Goal: Task Accomplishment & Management: Manage account settings

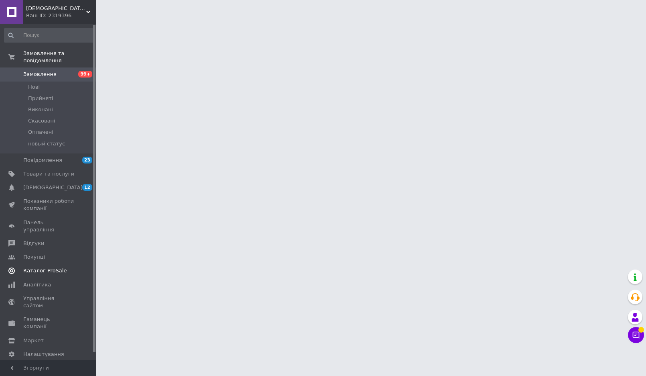
click at [48, 267] on span "Каталог ProSale" at bounding box center [44, 270] width 43 height 7
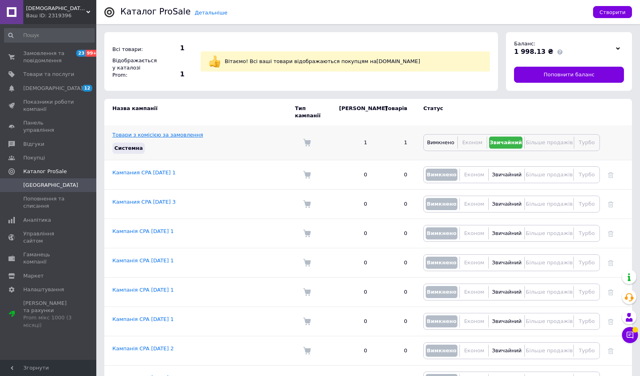
click at [161, 132] on link "Товари з комісією за замовлення" at bounding box center [157, 135] width 91 height 6
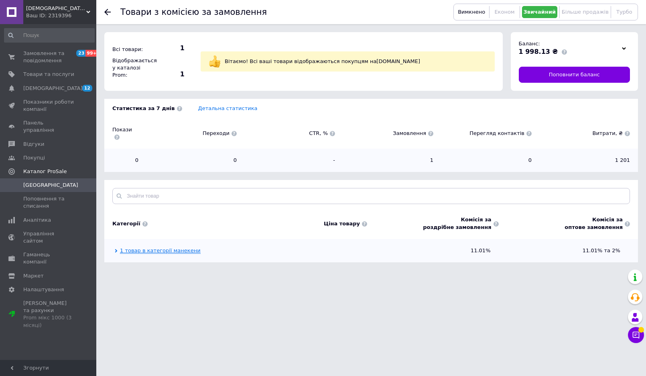
click at [168, 247] on link "1 товар в категорії манекени" at bounding box center [160, 250] width 81 height 6
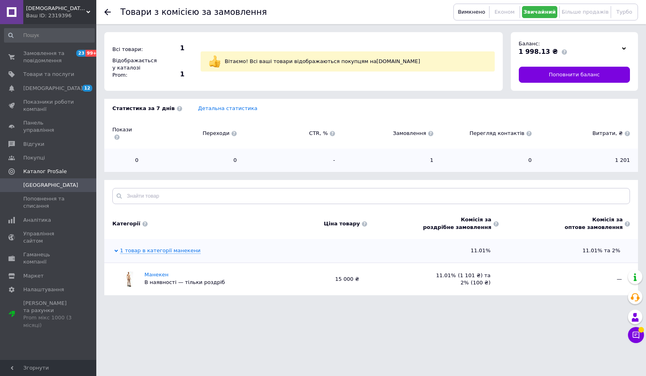
click at [68, 10] on span "[DEMOGRAPHIC_DATA] и кровати" at bounding box center [56, 8] width 60 height 7
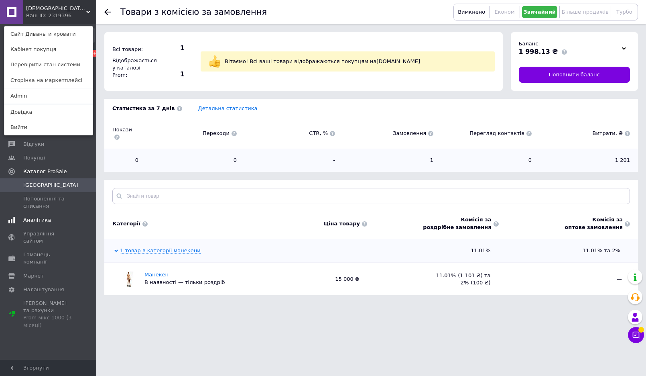
click at [51, 216] on span "Аналітика" at bounding box center [48, 219] width 51 height 7
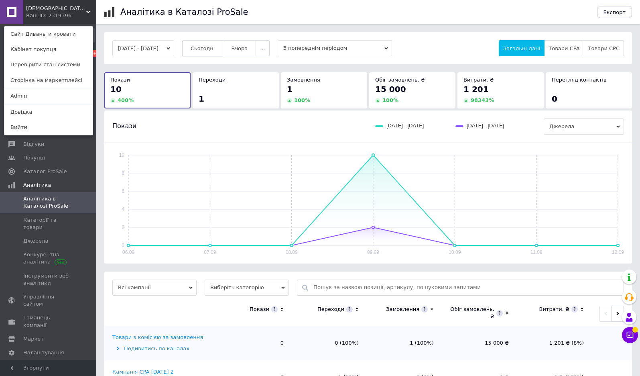
click at [215, 47] on span "Сьогодні" at bounding box center [203, 48] width 24 height 6
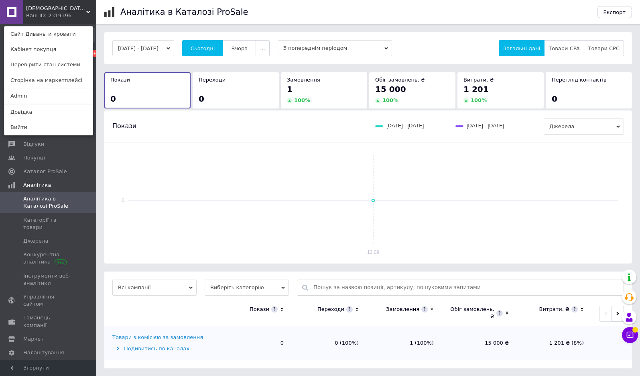
scroll to position [0, 0]
click at [166, 335] on div "Товари з комісією за замовлення" at bounding box center [157, 336] width 91 height 7
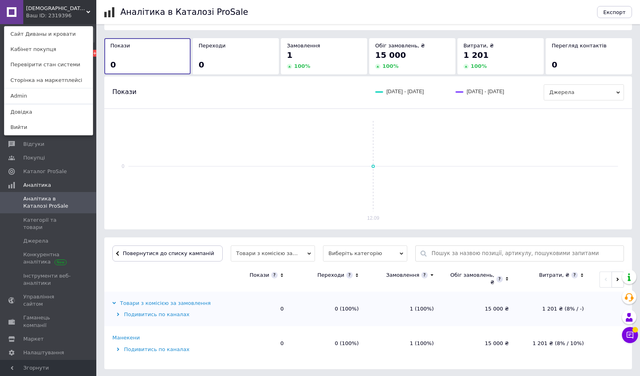
scroll to position [35, 0]
click at [55, 16] on div "Ваш ID: 2319396" at bounding box center [43, 15] width 34 height 7
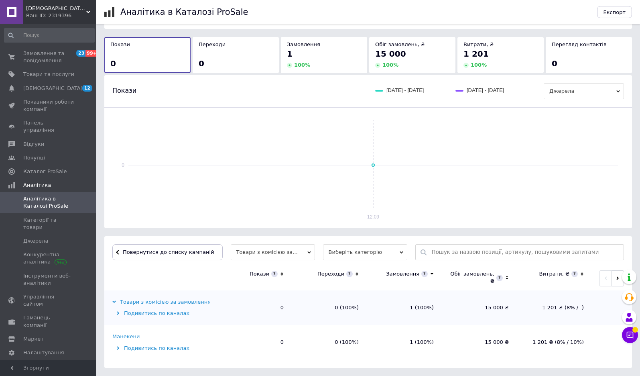
click at [65, 7] on span "[DEMOGRAPHIC_DATA] и кровати" at bounding box center [56, 8] width 60 height 7
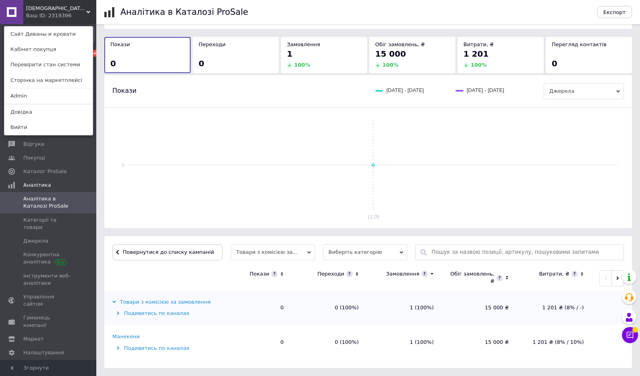
click at [55, 8] on span "[DEMOGRAPHIC_DATA] и кровати" at bounding box center [56, 8] width 60 height 7
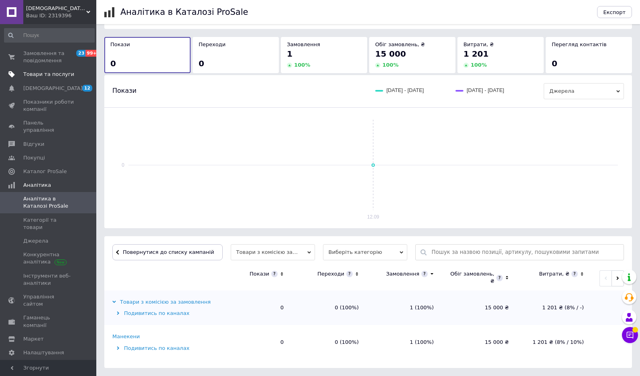
click at [39, 74] on span "Товари та послуги" at bounding box center [48, 74] width 51 height 7
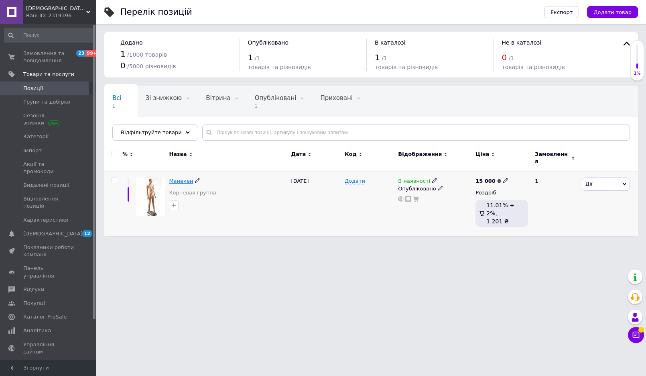
click at [178, 179] on span "Манекен" at bounding box center [181, 181] width 24 height 6
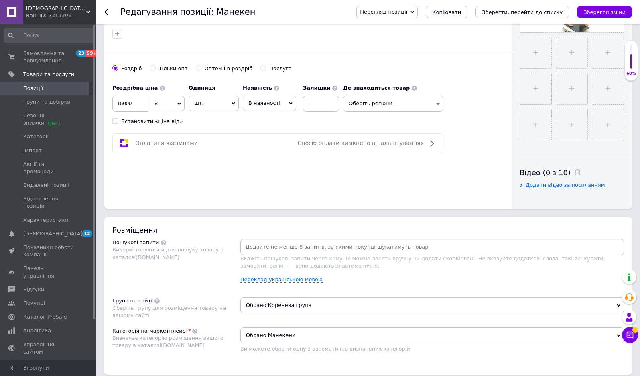
scroll to position [289, 0]
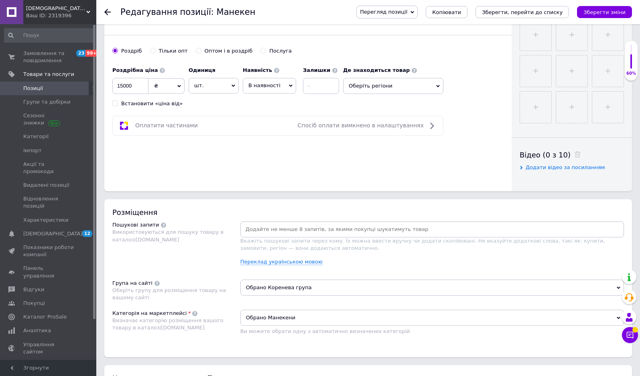
click at [287, 320] on span "Обрано Манекени" at bounding box center [433, 318] width 384 height 16
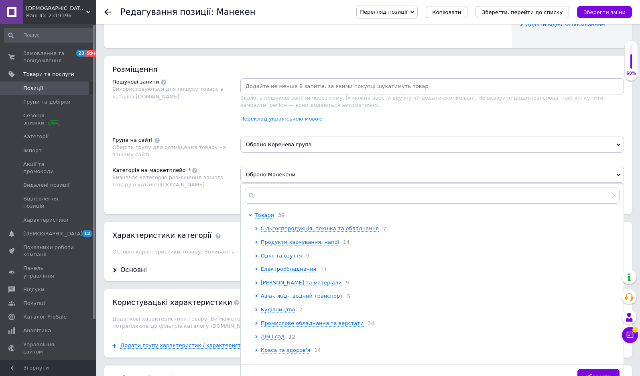
scroll to position [434, 0]
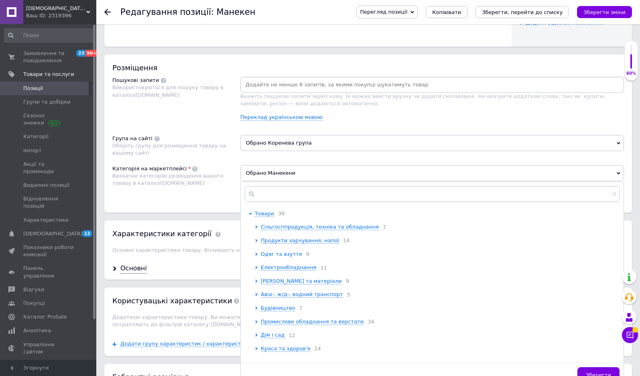
click at [274, 255] on span "Одяг та взуття" at bounding box center [281, 254] width 41 height 6
click at [277, 270] on span "Етнічний одяг" at bounding box center [286, 267] width 39 height 6
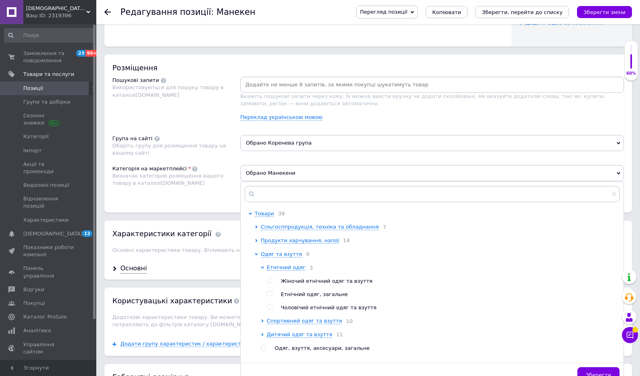
click at [268, 283] on input "radio" at bounding box center [269, 280] width 5 height 5
radio input "true"
radio input "false"
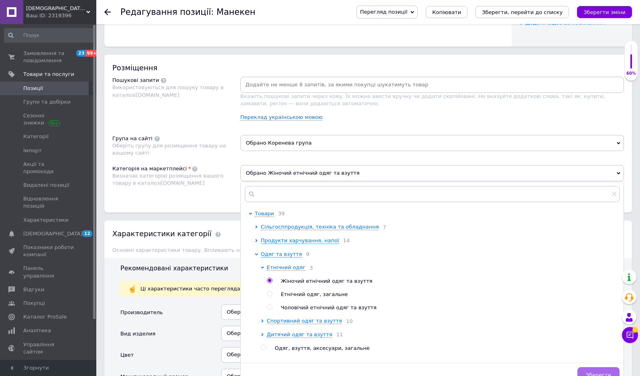
click at [594, 371] on button "Зберегти" at bounding box center [599, 375] width 42 height 16
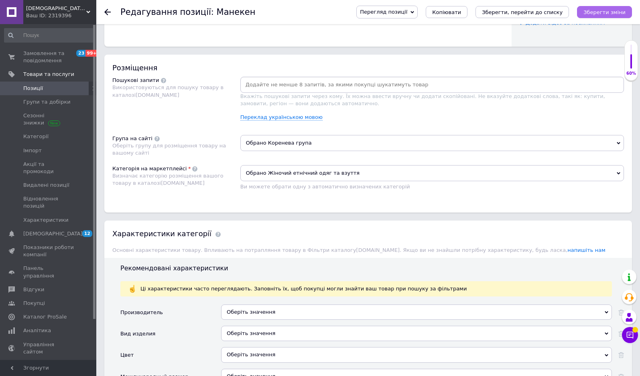
click at [589, 11] on icon "Зберегти зміни" at bounding box center [605, 12] width 42 height 6
